Goal: Transaction & Acquisition: Book appointment/travel/reservation

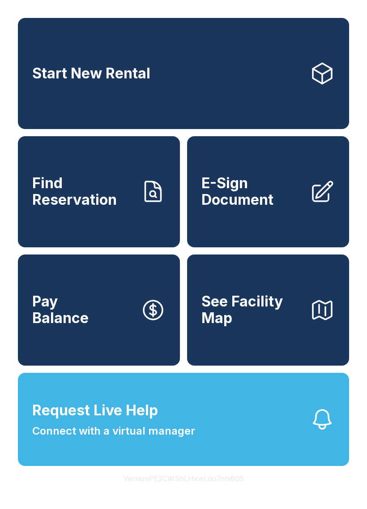
click at [237, 100] on link "Start New Rental" at bounding box center [183, 73] width 331 height 111
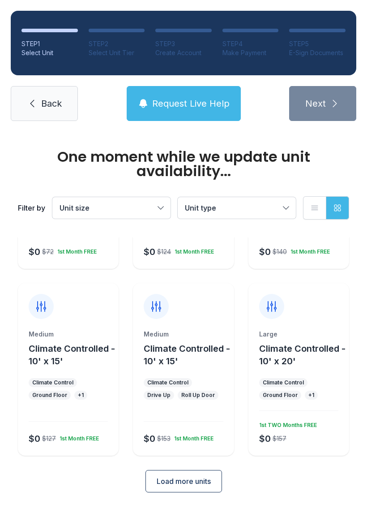
scroll to position [117, 0]
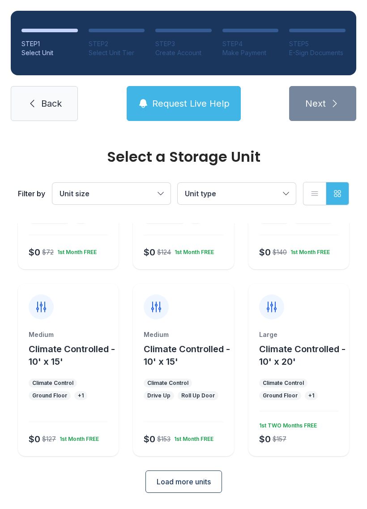
click at [317, 322] on div "Large Climate Controlled - 10' x 20' Climate Control Ground Floor + 1 $0 $157 1…" at bounding box center [298, 369] width 101 height 172
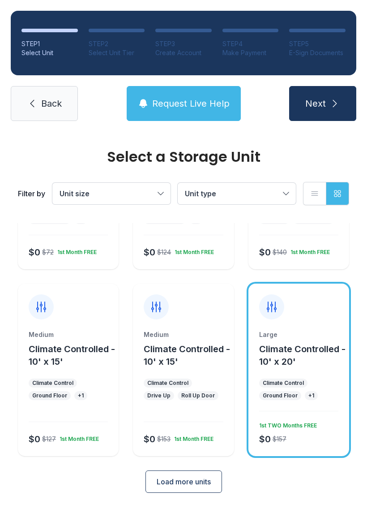
click at [308, 107] on span "Next" at bounding box center [315, 103] width 21 height 13
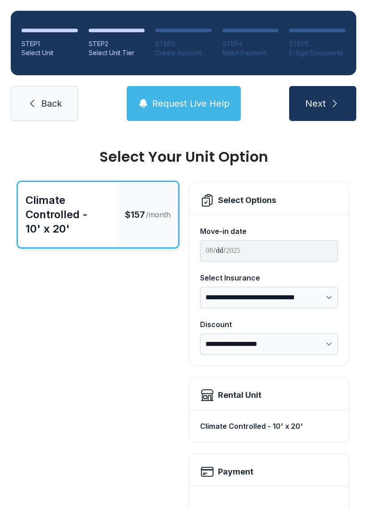
click at [328, 97] on button "Next" at bounding box center [322, 103] width 67 height 35
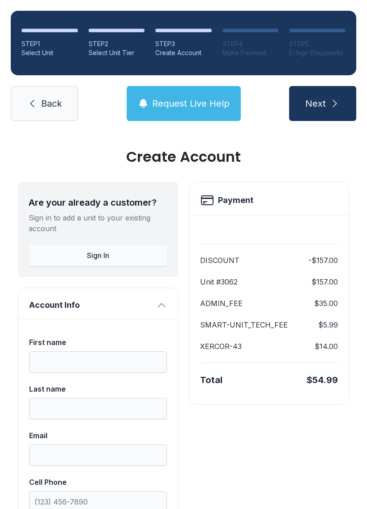
click at [59, 90] on link "Back" at bounding box center [44, 103] width 67 height 35
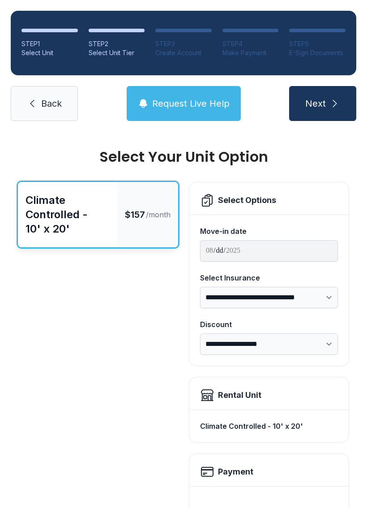
click at [49, 101] on span "Back" at bounding box center [51, 103] width 21 height 13
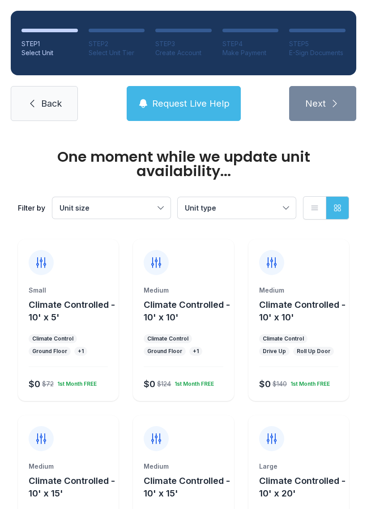
click at [44, 101] on span "Back" at bounding box center [51, 103] width 21 height 13
click at [46, 98] on span "Back" at bounding box center [51, 103] width 21 height 13
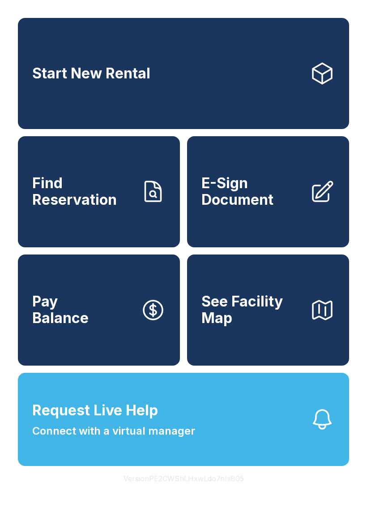
click at [290, 319] on span "See Facility Map" at bounding box center [251, 309] width 101 height 33
